Goal: Task Accomplishment & Management: Complete application form

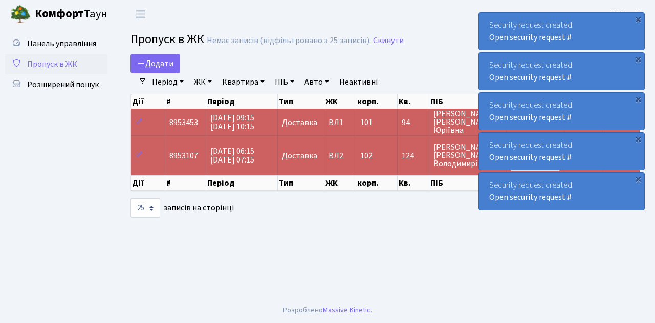
select select "25"
click at [64, 68] on span "Пропуск в ЖК" at bounding box center [52, 63] width 50 height 11
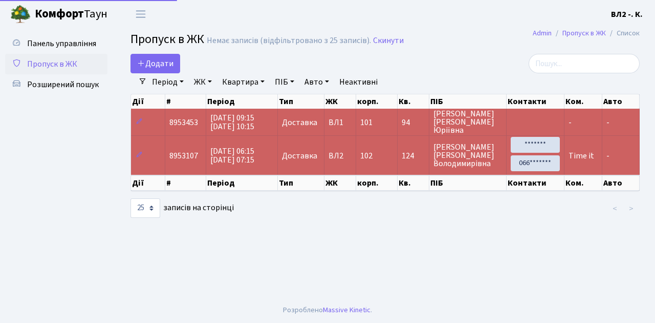
select select "25"
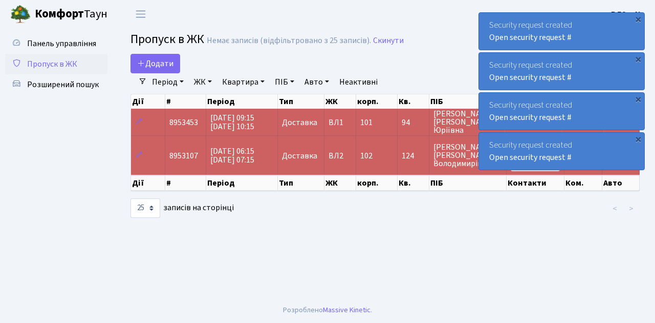
click at [63, 61] on span "Пропуск в ЖК" at bounding box center [52, 63] width 50 height 11
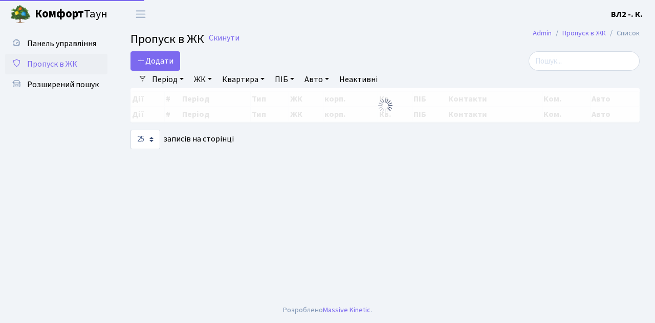
select select "25"
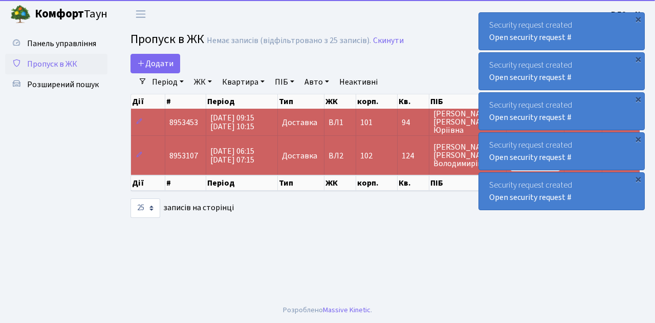
click at [50, 59] on span "Пропуск в ЖК" at bounding box center [52, 63] width 50 height 11
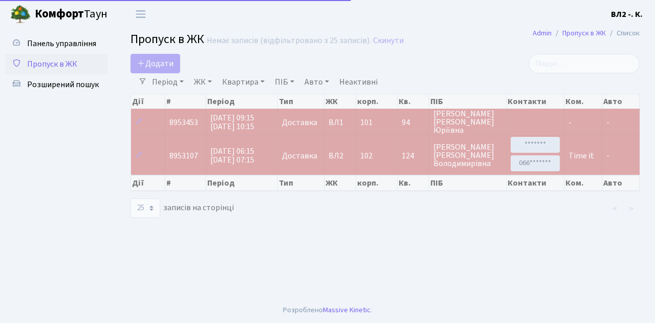
select select "25"
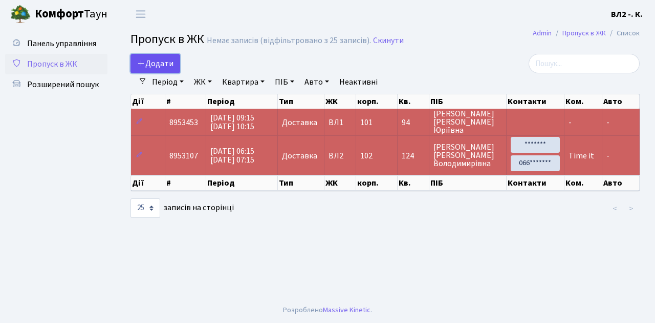
click at [158, 61] on span "Додати" at bounding box center [155, 63] width 36 height 11
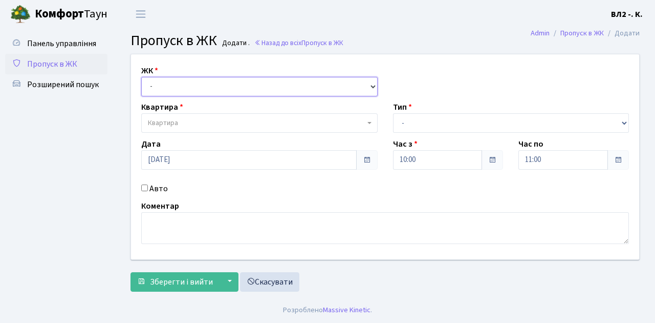
click at [176, 87] on select "- ВЛ1, Ужгородський пров., 4/1 ВЛ2, Голосіївський просп., 76 ВЛ3, пр.Голосіївсь…" at bounding box center [259, 86] width 237 height 19
select select "317"
click at [141, 77] on select "- ВЛ1, Ужгородський пров., 4/1 ВЛ2, Голосіївський просп., 76 ВЛ3, пр.Голосіївсь…" at bounding box center [259, 86] width 237 height 19
select select
click at [190, 124] on span "Квартира" at bounding box center [256, 123] width 217 height 10
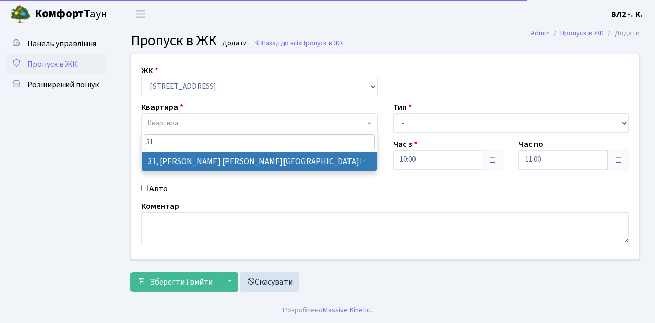
type input "31"
select select "38032"
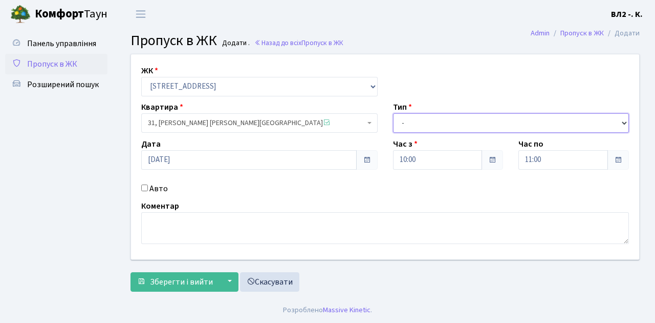
click at [437, 120] on select "- Доставка Таксі Гості Сервіс" at bounding box center [511, 122] width 237 height 19
select select "1"
click at [393, 113] on select "- Доставка Таксі Гості Сервіс" at bounding box center [511, 122] width 237 height 19
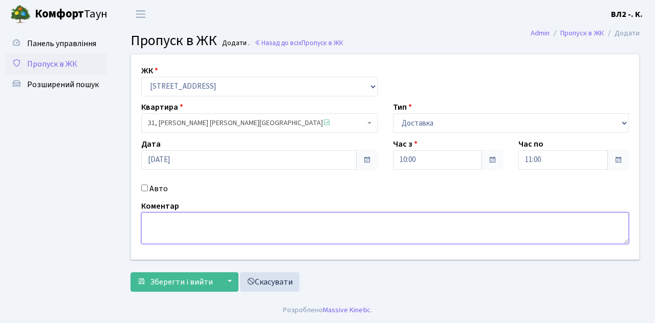
click at [179, 229] on textarea at bounding box center [385, 228] width 488 height 32
type textarea "Glovo"
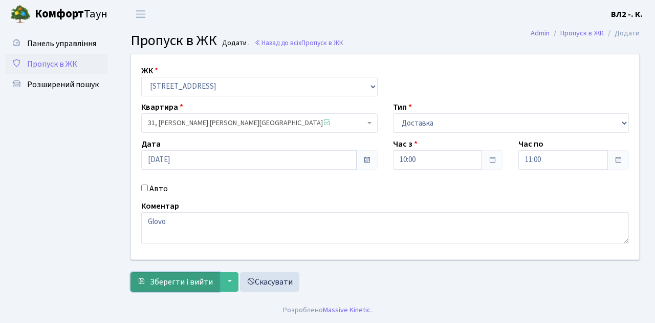
click at [180, 284] on span "Зберегти і вийти" at bounding box center [181, 281] width 63 height 11
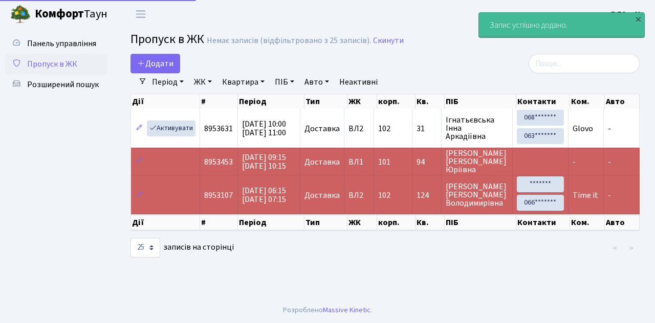
select select "25"
